Goal: Information Seeking & Learning: Learn about a topic

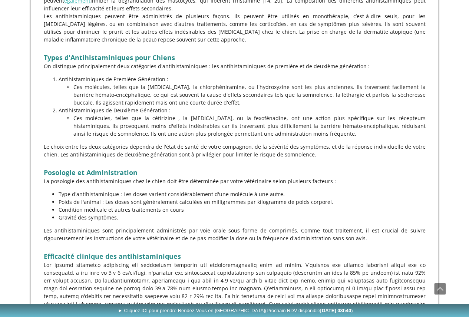
scroll to position [519, 0]
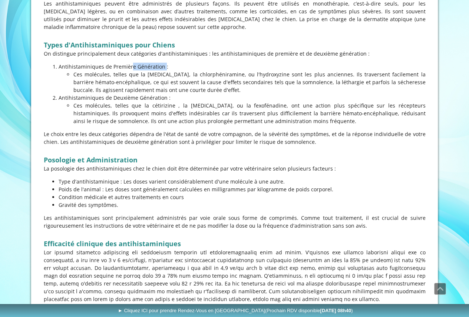
drag, startPoint x: 96, startPoint y: 67, endPoint x: 131, endPoint y: 68, distance: 34.5
click at [131, 68] on p "Antihistaminiques de Première Génération :" at bounding box center [242, 67] width 367 height 8
click at [122, 77] on p "Ces molécules, telles que la [MEDICAL_DATA], la chlorphéniramine, ou l'hydroxyz…" at bounding box center [249, 81] width 352 height 23
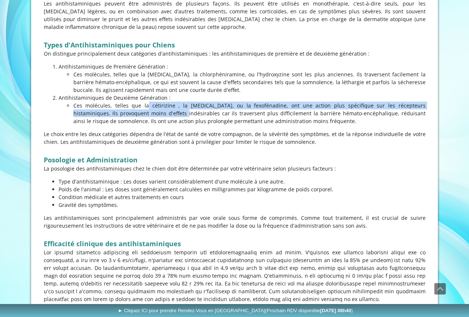
drag, startPoint x: 94, startPoint y: 103, endPoint x: 128, endPoint y: 112, distance: 35.4
click at [128, 112] on p "Ces molécules, telles que la cétirizine , la [MEDICAL_DATA], ou la fexofénadine…" at bounding box center [249, 113] width 352 height 23
click at [175, 105] on p "Ces molécules, telles que la cétirizine , la [MEDICAL_DATA], ou la fexofénadine…" at bounding box center [249, 113] width 352 height 23
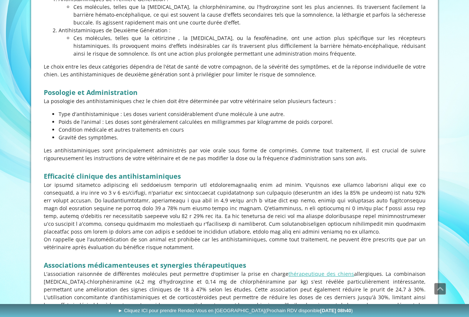
scroll to position [593, 0]
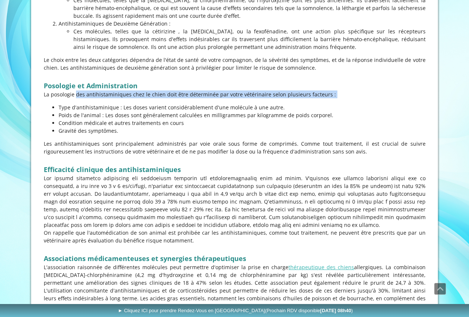
drag, startPoint x: 64, startPoint y: 92, endPoint x: 314, endPoint y: 101, distance: 249.6
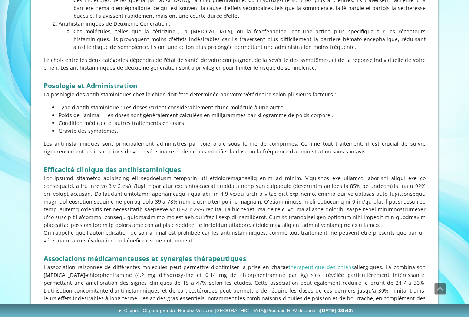
drag, startPoint x: 77, startPoint y: 107, endPoint x: 296, endPoint y: 110, distance: 218.3
click at [296, 110] on p "Type d'antihistaminique : Les doses varient considérablement d'une molécule à u…" at bounding box center [242, 107] width 367 height 8
drag, startPoint x: 93, startPoint y: 115, endPoint x: 321, endPoint y: 119, distance: 228.4
click at [321, 119] on ul "Type d'antihistaminique : Les doses varient considérablement d'une molécule à u…" at bounding box center [235, 118] width 382 height 31
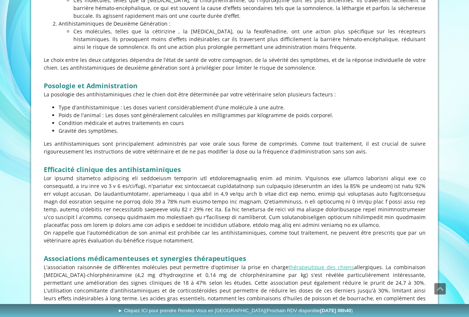
click at [321, 119] on p "Condition médicale et autres traitements en cours" at bounding box center [242, 123] width 367 height 8
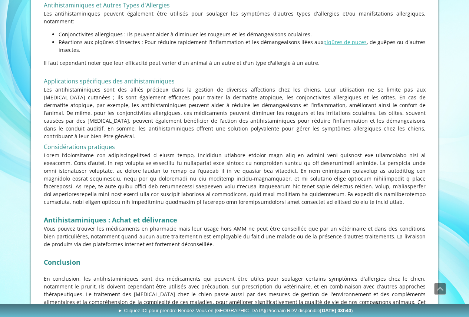
scroll to position [1630, 0]
